Goal: Check status: Check status

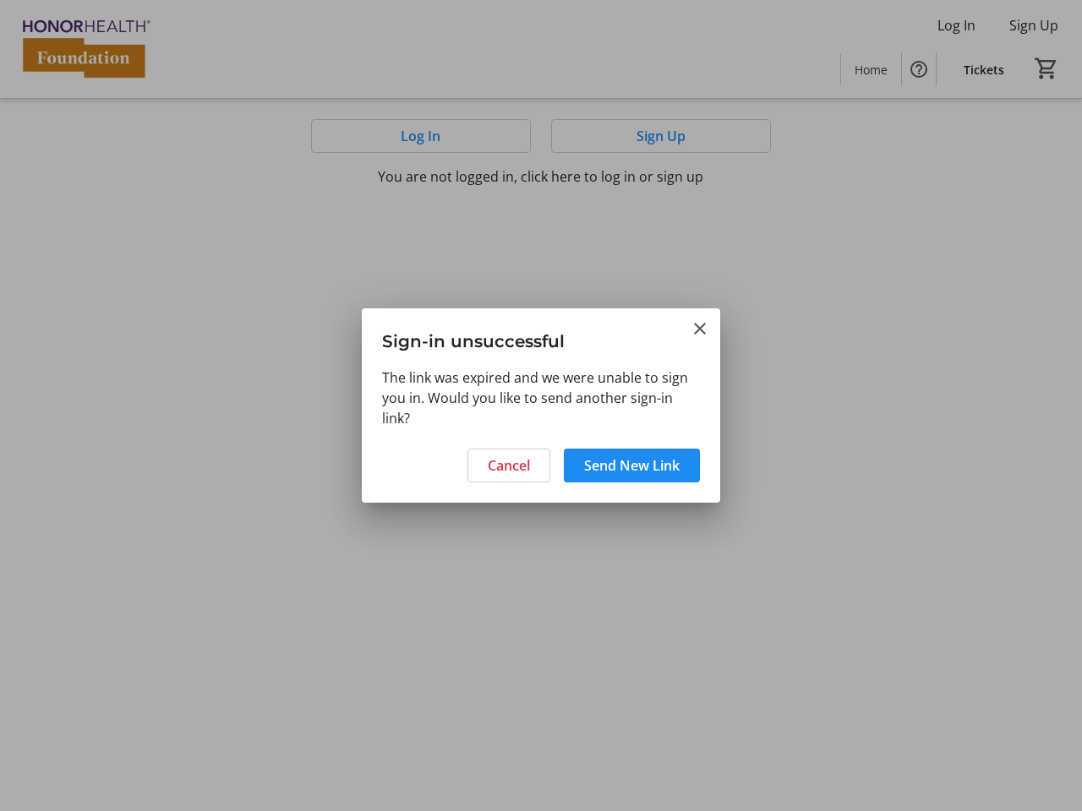
click at [541, 406] on div "The link was expired and we were unable to sign you in. Would you like to send …" at bounding box center [541, 403] width 358 height 71
click at [509, 466] on span "Cancel" at bounding box center [509, 466] width 42 height 20
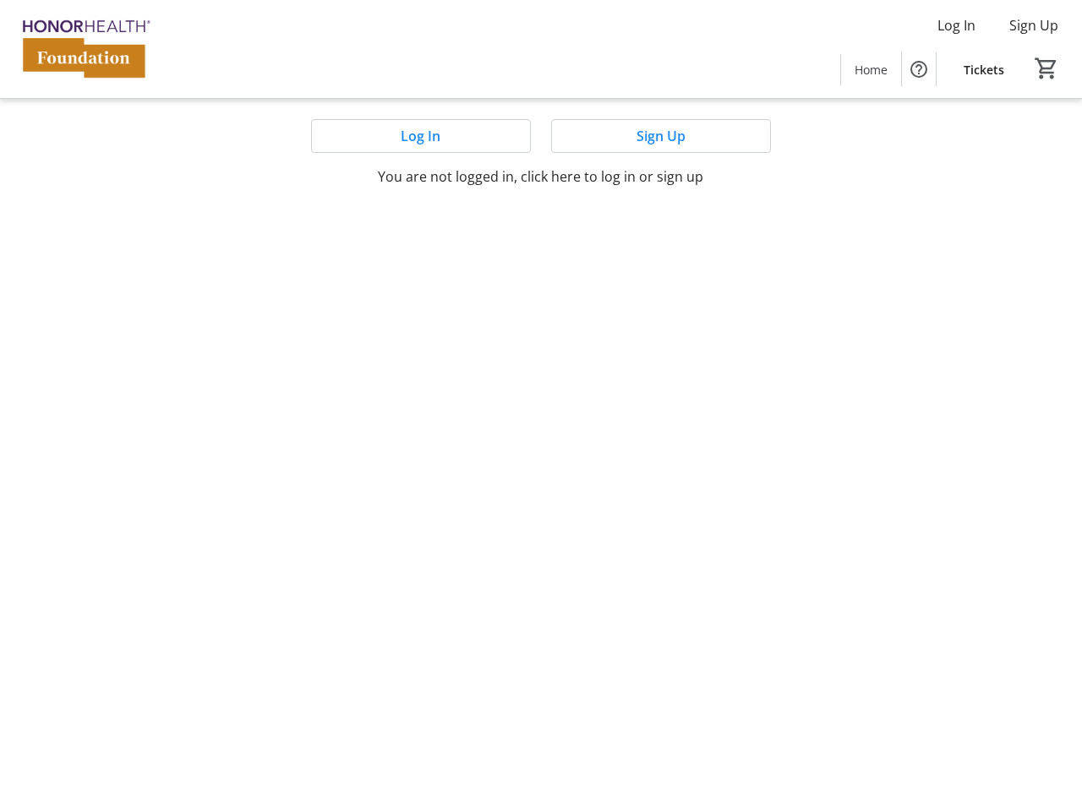
click at [631, 466] on mat-sidenav-content "Log In Sign Up Home Tickets 0 Home Tickets Log In Sign Up You are not logged in…" at bounding box center [541, 405] width 1082 height 811
click at [700, 329] on mat-sidenav-content "Log In Sign Up Home Tickets 0 Home Tickets Log In Sign Up You are not logged in…" at bounding box center [541, 405] width 1082 height 811
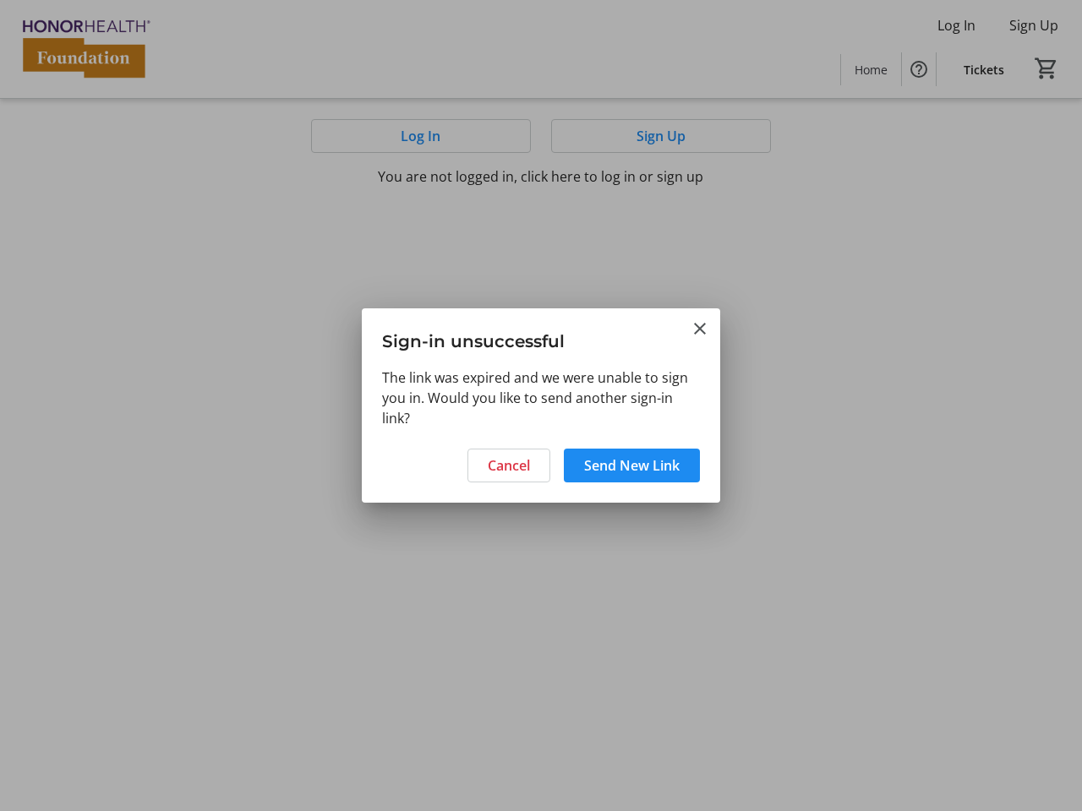
click at [541, 406] on div "The link was expired and we were unable to sign you in. Would you like to send …" at bounding box center [541, 403] width 358 height 71
click at [509, 466] on span "Cancel" at bounding box center [509, 466] width 42 height 20
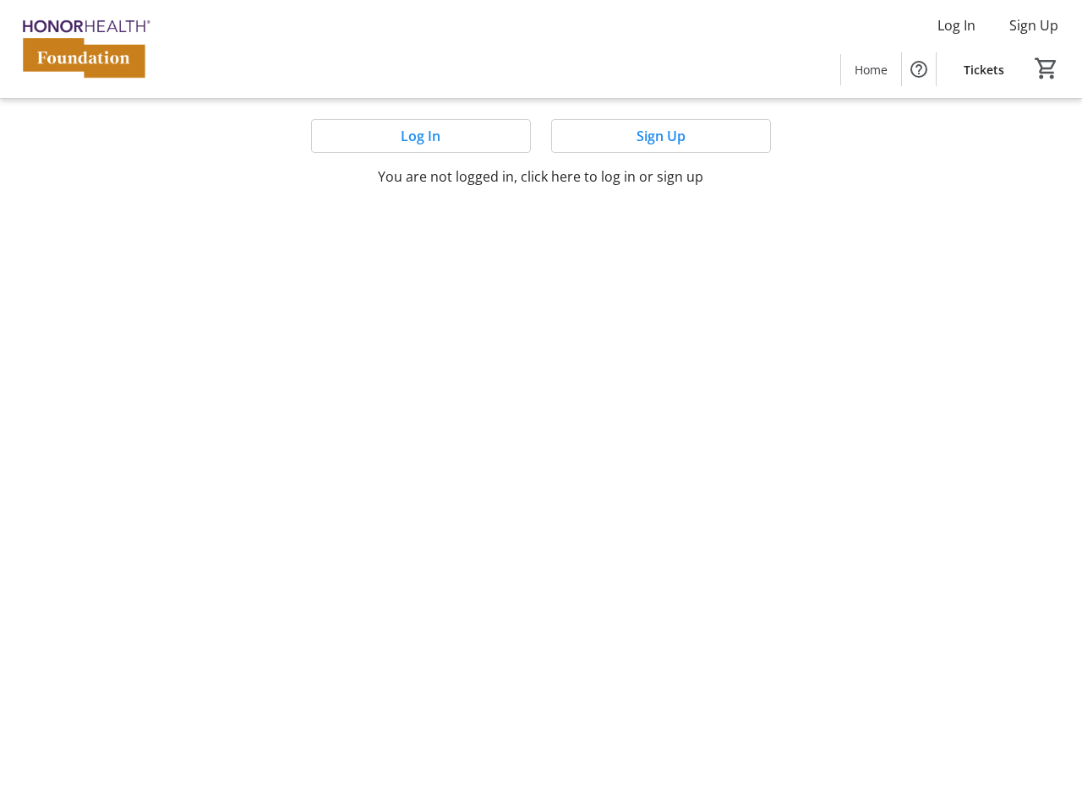
click at [631, 466] on mat-sidenav-content "Log In Sign Up Home Tickets 0 Home Tickets Log In Sign Up You are not logged in…" at bounding box center [541, 405] width 1082 height 811
click at [700, 329] on mat-sidenav-content "Log In Sign Up Home Tickets 0 Home Tickets Log In Sign Up You are not logged in…" at bounding box center [541, 405] width 1082 height 811
